Goal: Find specific page/section: Find specific page/section

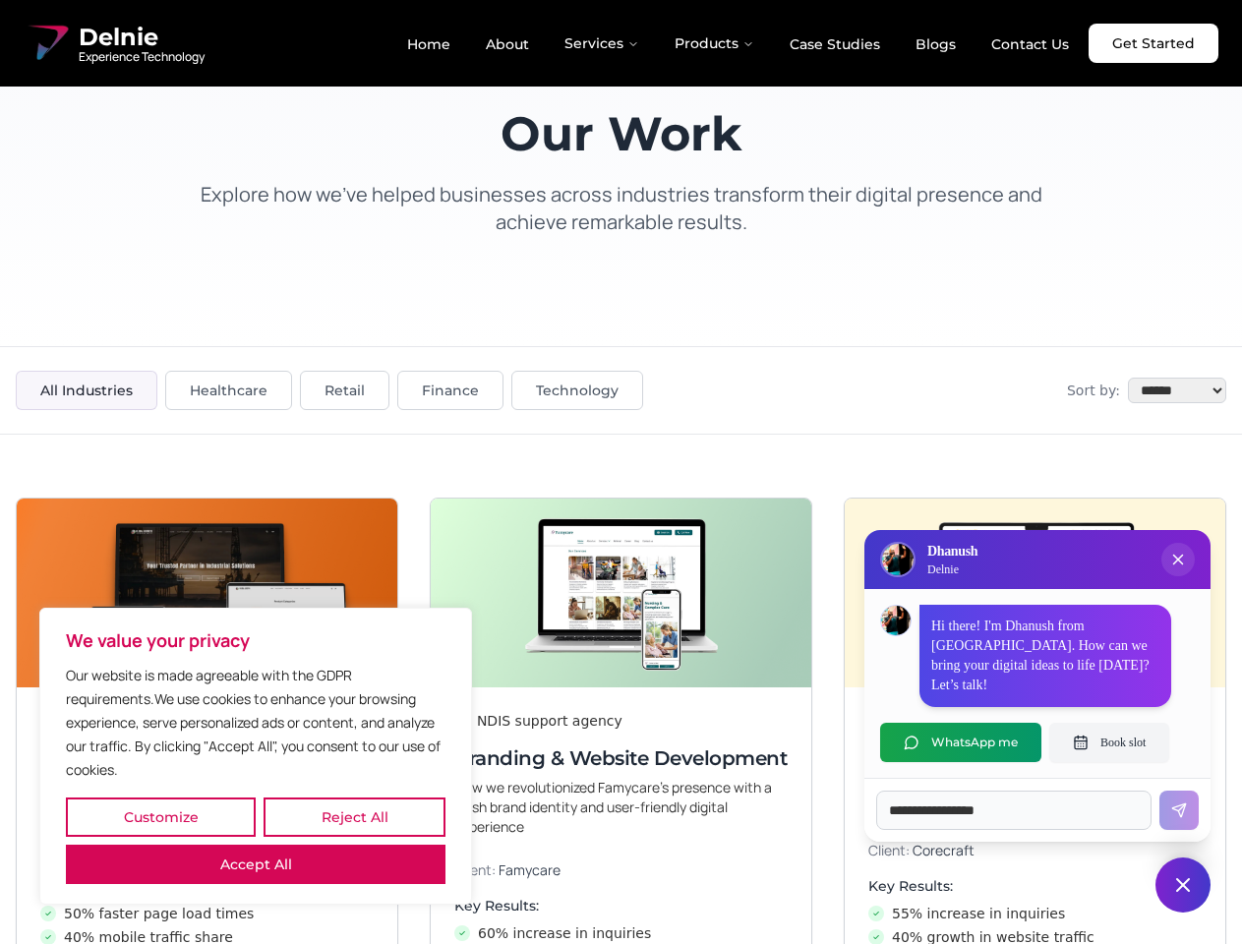
click at [160, 817] on button "Customize" at bounding box center [161, 817] width 190 height 39
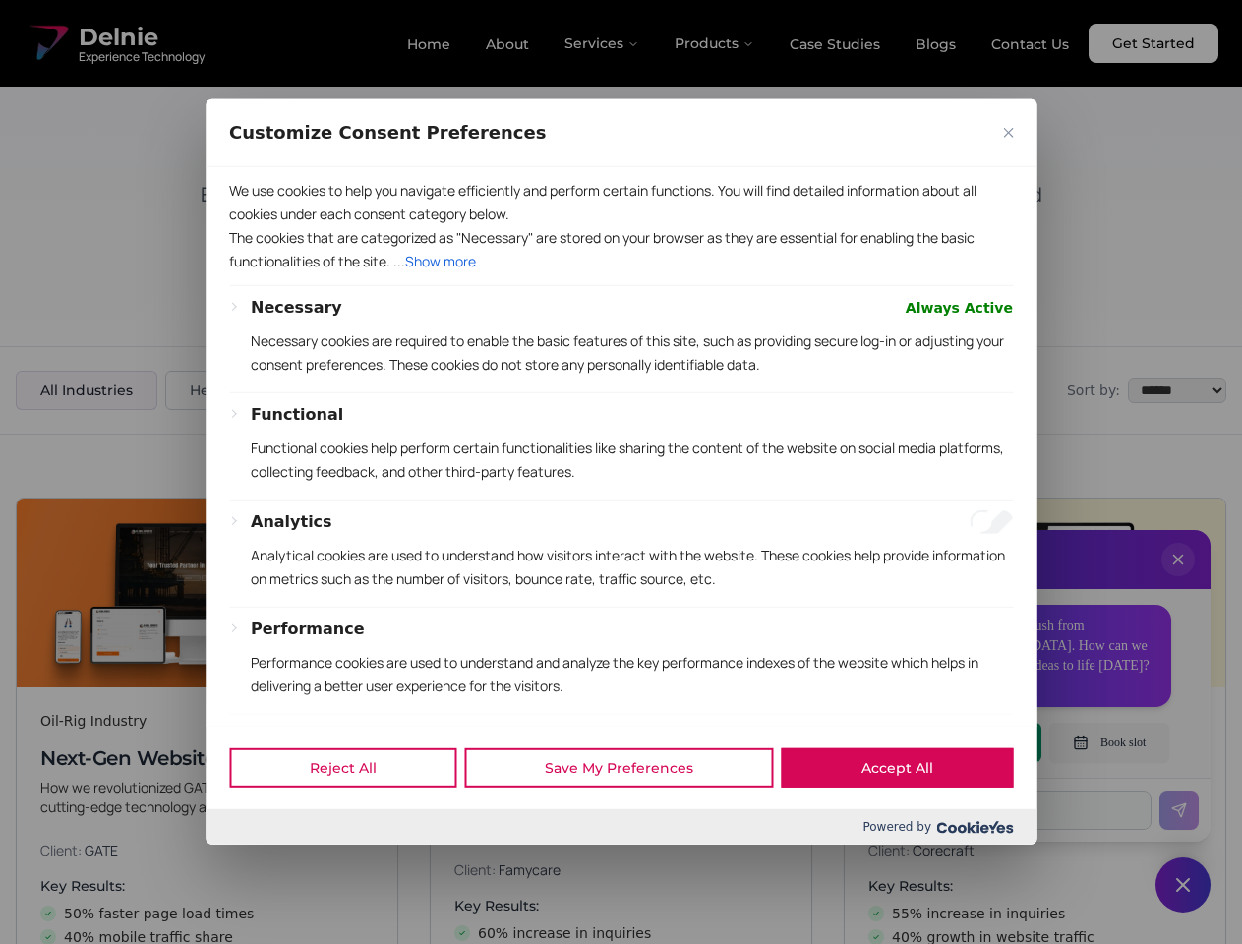
click at [256, 845] on div "Reject All Save My Preferences Accept All Powered by" at bounding box center [621, 785] width 831 height 119
click at [621, 472] on p "Functional cookies help perform certain functionalities like sharing the conten…" at bounding box center [632, 460] width 762 height 47
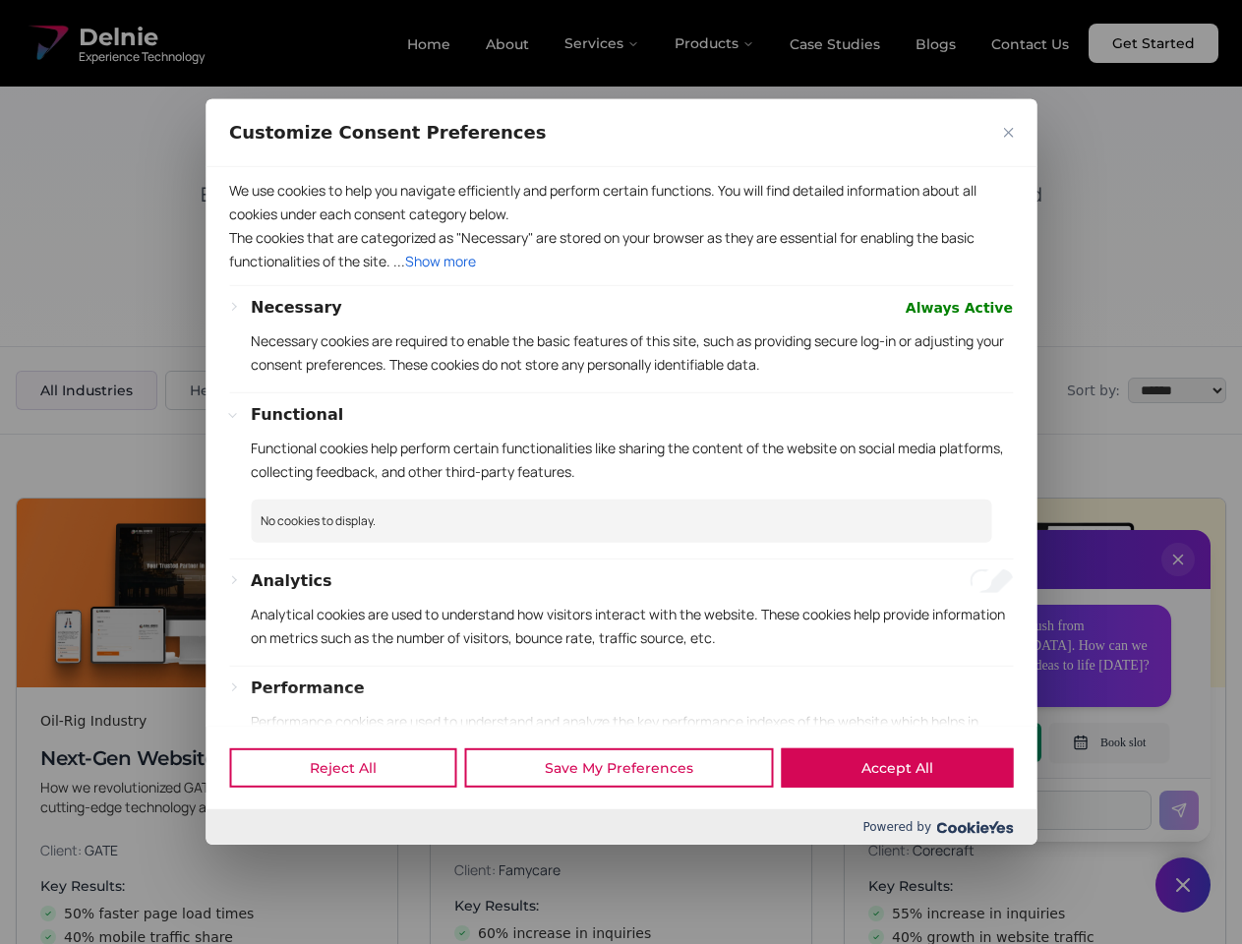
click at [1178, 579] on div at bounding box center [621, 472] width 1242 height 944
click at [961, 742] on div "Reject All Save My Preferences Accept All" at bounding box center [621, 768] width 831 height 84
click at [1109, 742] on div at bounding box center [621, 472] width 1242 height 944
click at [1183, 885] on div at bounding box center [621, 472] width 1242 height 944
click at [603, 43] on div at bounding box center [621, 472] width 1242 height 944
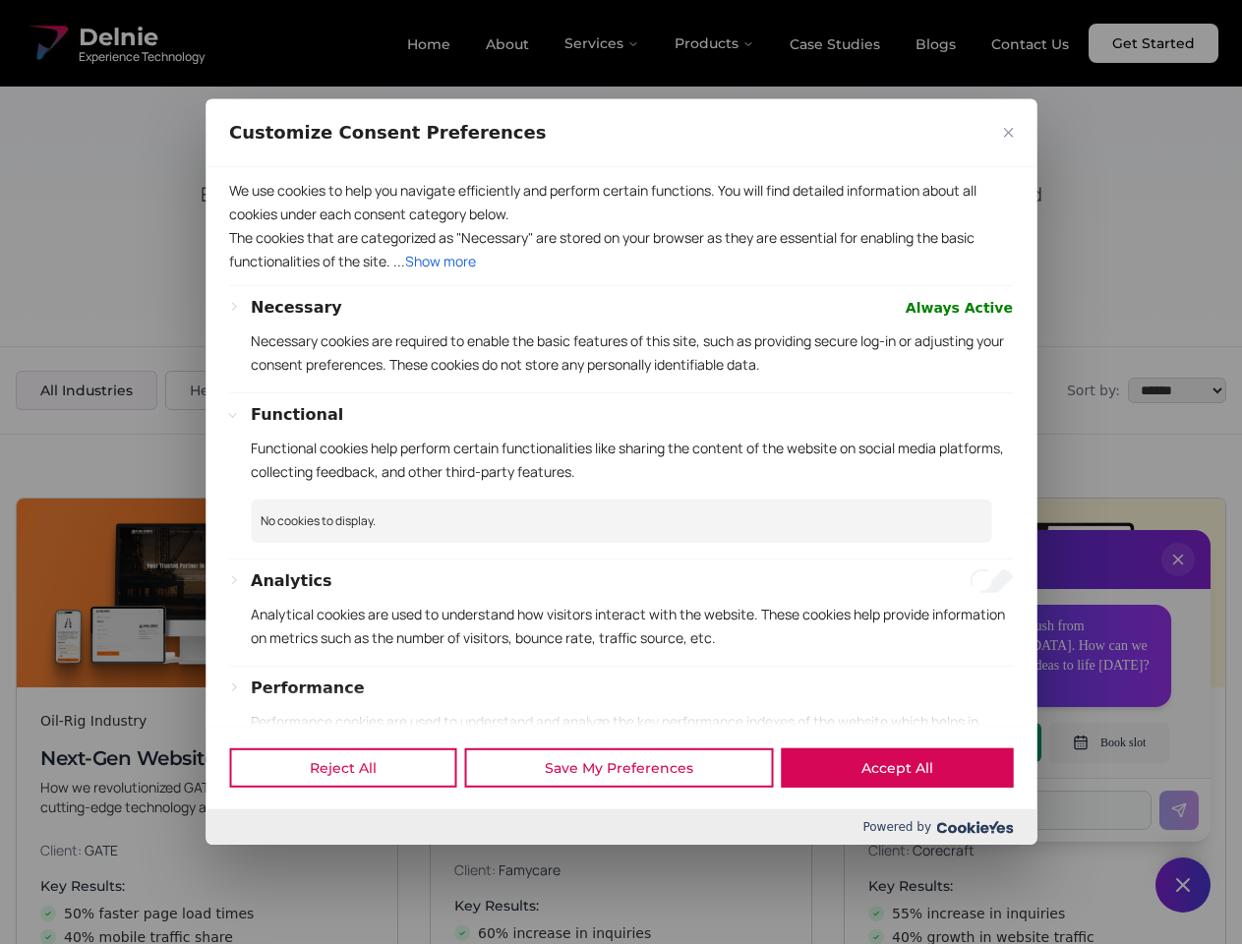
click at [715, 43] on div at bounding box center [621, 472] width 1242 height 944
